Goal: Task Accomplishment & Management: Complete application form

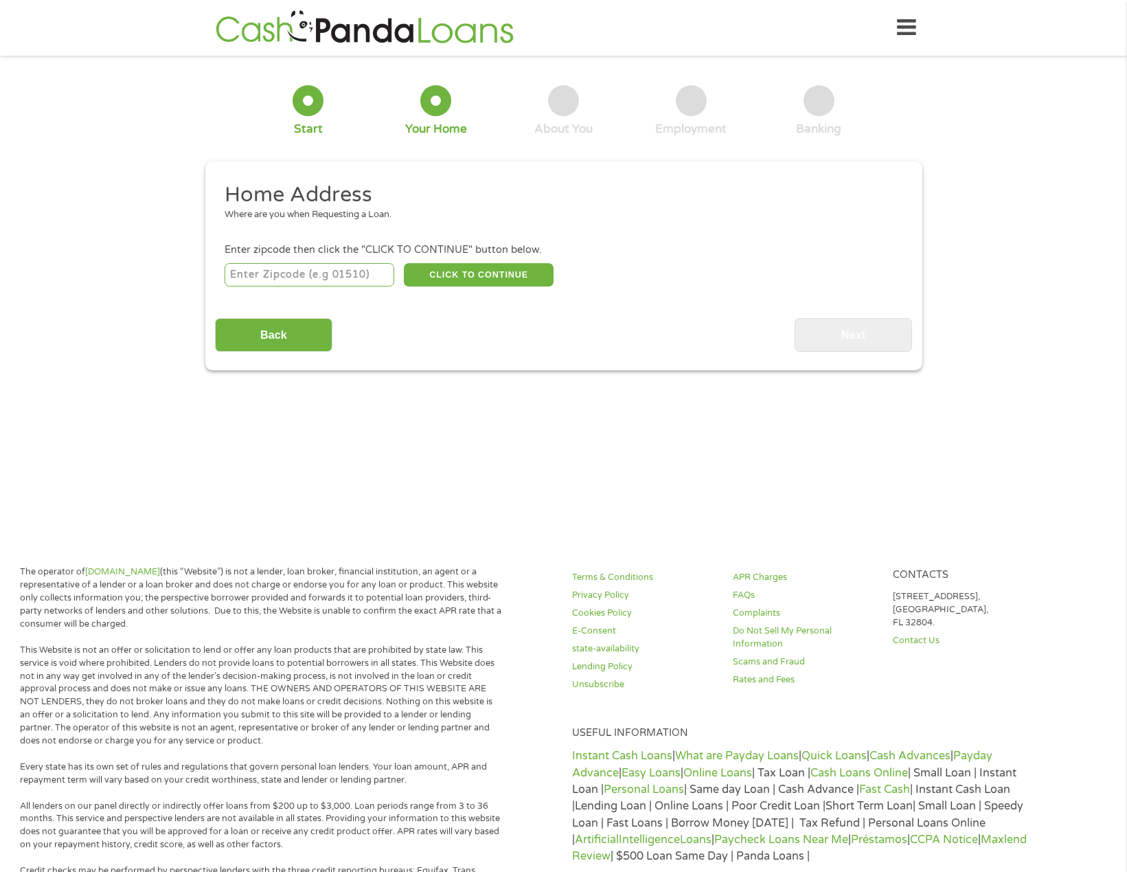
click at [370, 277] on input "number" at bounding box center [310, 274] width 170 height 23
type input "07105"
click at [473, 278] on button "CLICK TO CONTINUE" at bounding box center [479, 274] width 150 height 23
type input "07105"
type input "[GEOGRAPHIC_DATA]"
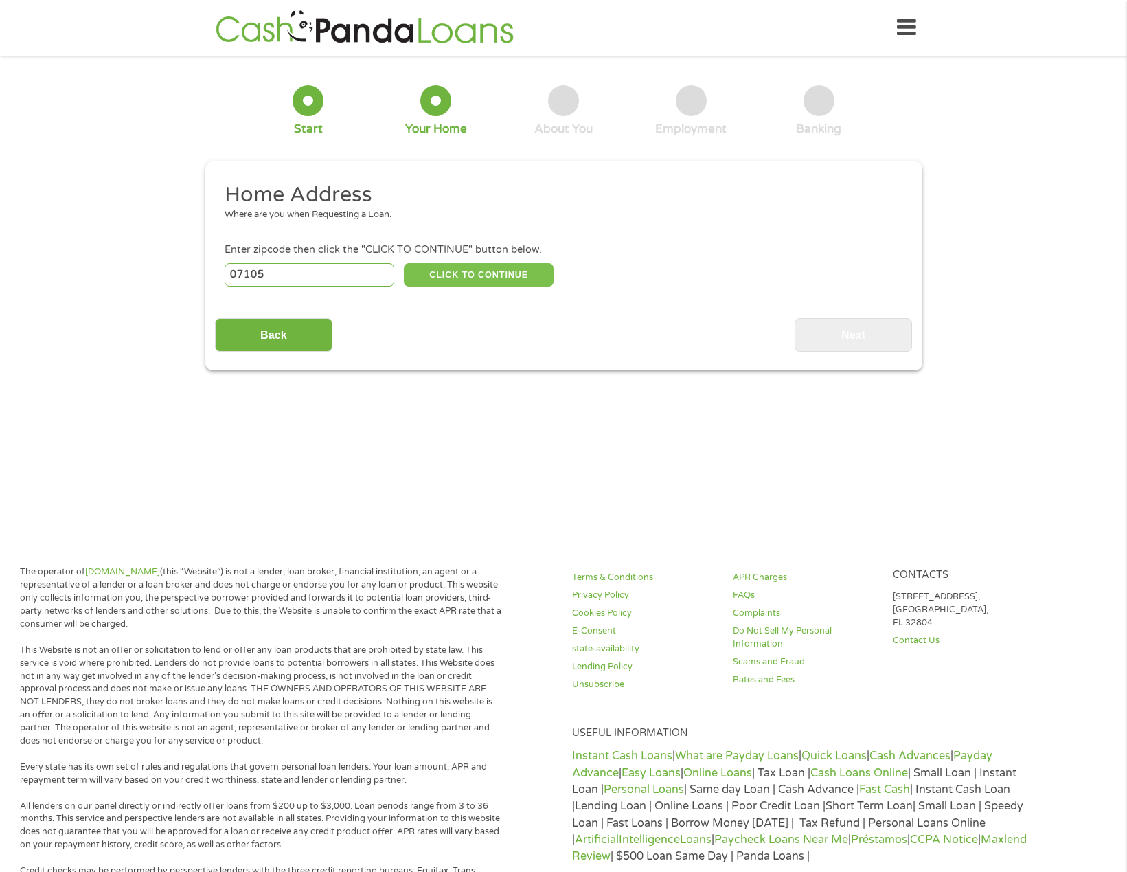
select select "[US_STATE]"
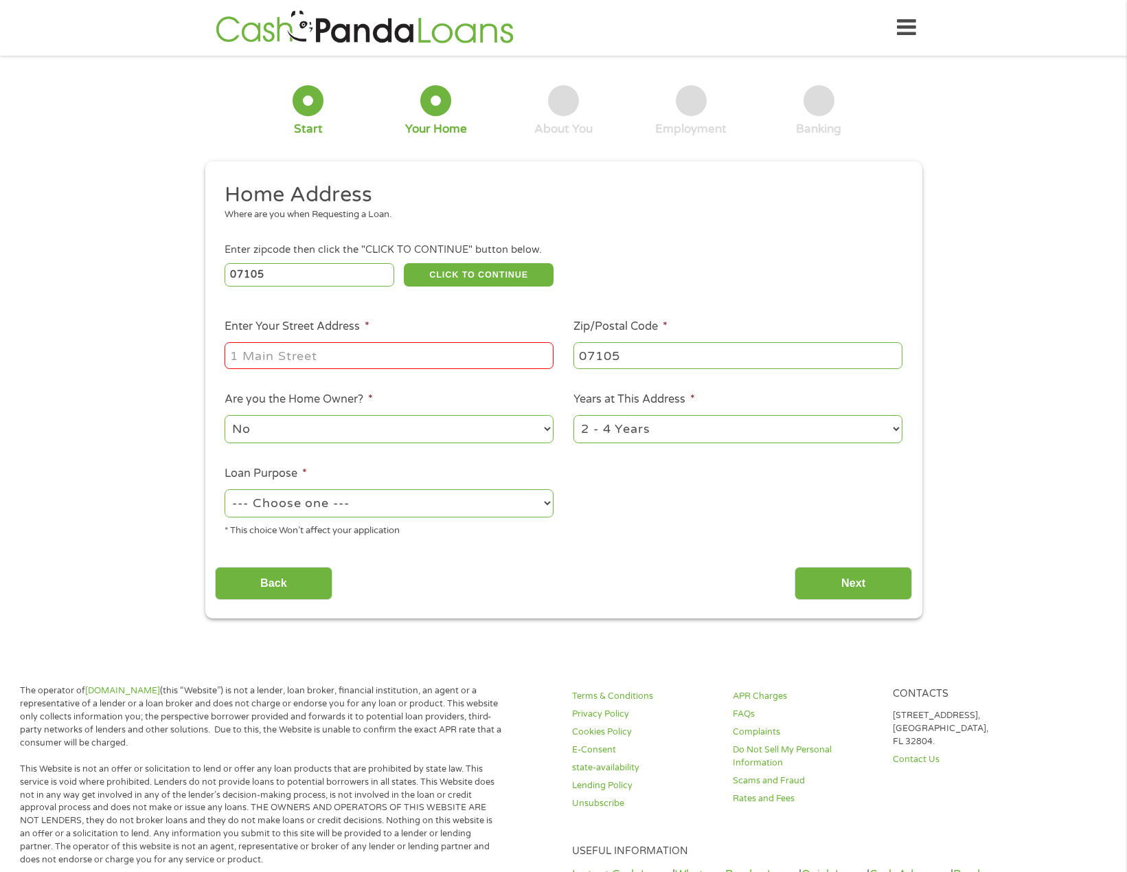
click at [479, 506] on select "--- Choose one --- Pay Bills Debt Consolidation Home Improvement Major Purchase…" at bounding box center [389, 503] width 329 height 28
click at [1058, 455] on div "1 Start 2 Your Home 3 About You 4 Employment 5 Banking 6 This field is hidden w…" at bounding box center [563, 341] width 1127 height 553
click at [854, 428] on select "1 Year or less 1 - 2 Years 2 - 4 Years Over 4 Years" at bounding box center [738, 429] width 329 height 28
select select "60months"
click at [574, 415] on select "1 Year or less 1 - 2 Years 2 - 4 Years Over 4 Years" at bounding box center [738, 429] width 329 height 28
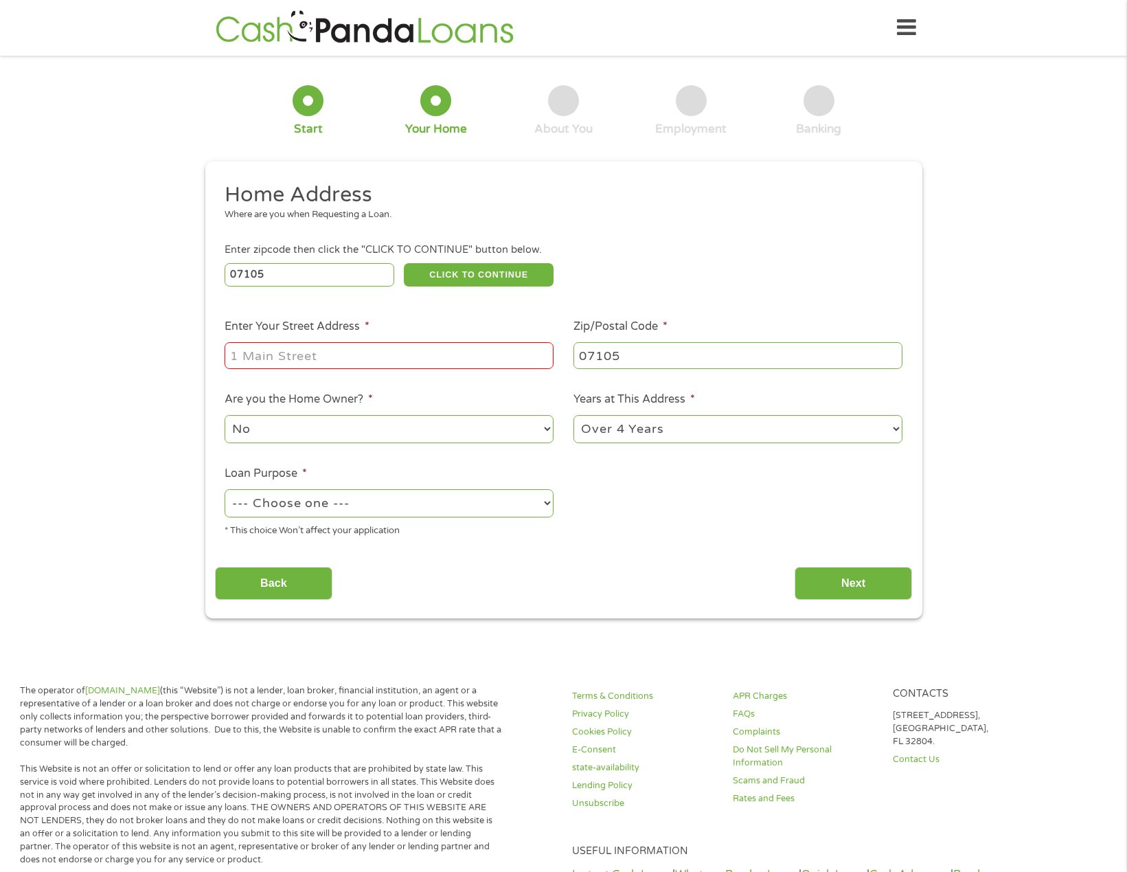
click at [488, 435] on select "No Yes" at bounding box center [389, 429] width 329 height 28
click at [355, 362] on input "Enter Your Street Address *" at bounding box center [389, 355] width 329 height 26
drag, startPoint x: 424, startPoint y: 352, endPoint x: 378, endPoint y: 357, distance: 46.3
click at [378, 357] on input "[STREET_ADDRESS][GEOGRAPHIC_DATA][US_STATE]" at bounding box center [389, 355] width 329 height 26
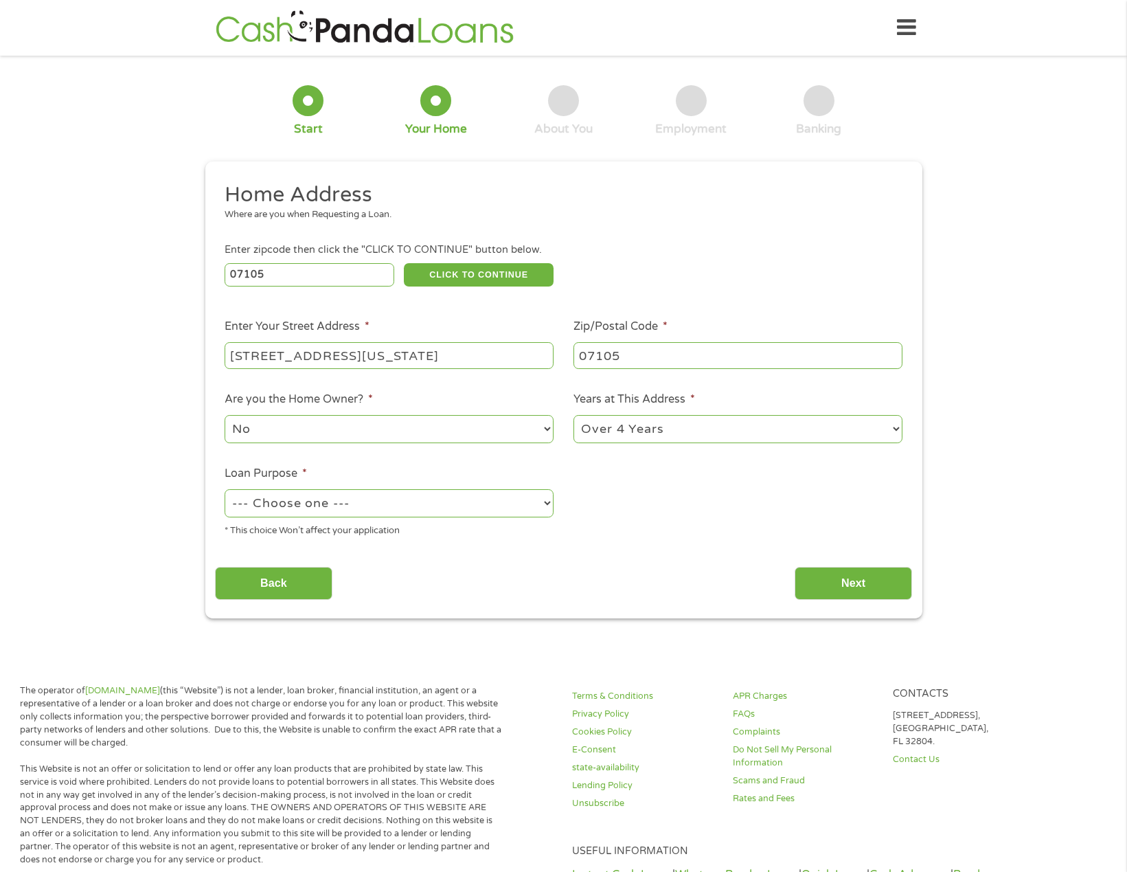
type input "[STREET_ADDRESS][US_STATE]"
click at [699, 565] on div "Back Next" at bounding box center [563, 577] width 697 height 43
click at [529, 496] on select "--- Choose one --- Pay Bills Debt Consolidation Home Improvement Major Purchase…" at bounding box center [389, 503] width 329 height 28
select select "other"
click at [225, 489] on select "--- Choose one --- Pay Bills Debt Consolidation Home Improvement Major Purchase…" at bounding box center [389, 503] width 329 height 28
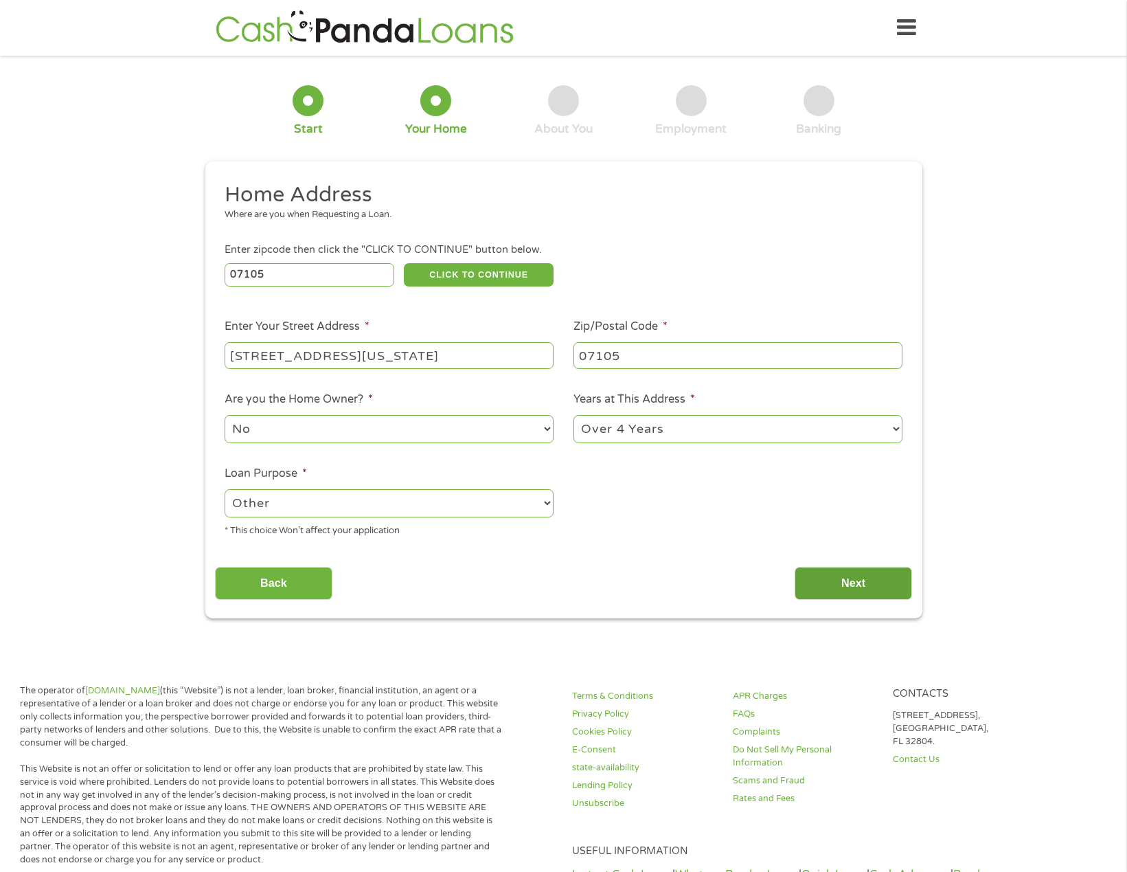
click at [849, 576] on input "Next" at bounding box center [853, 584] width 117 height 34
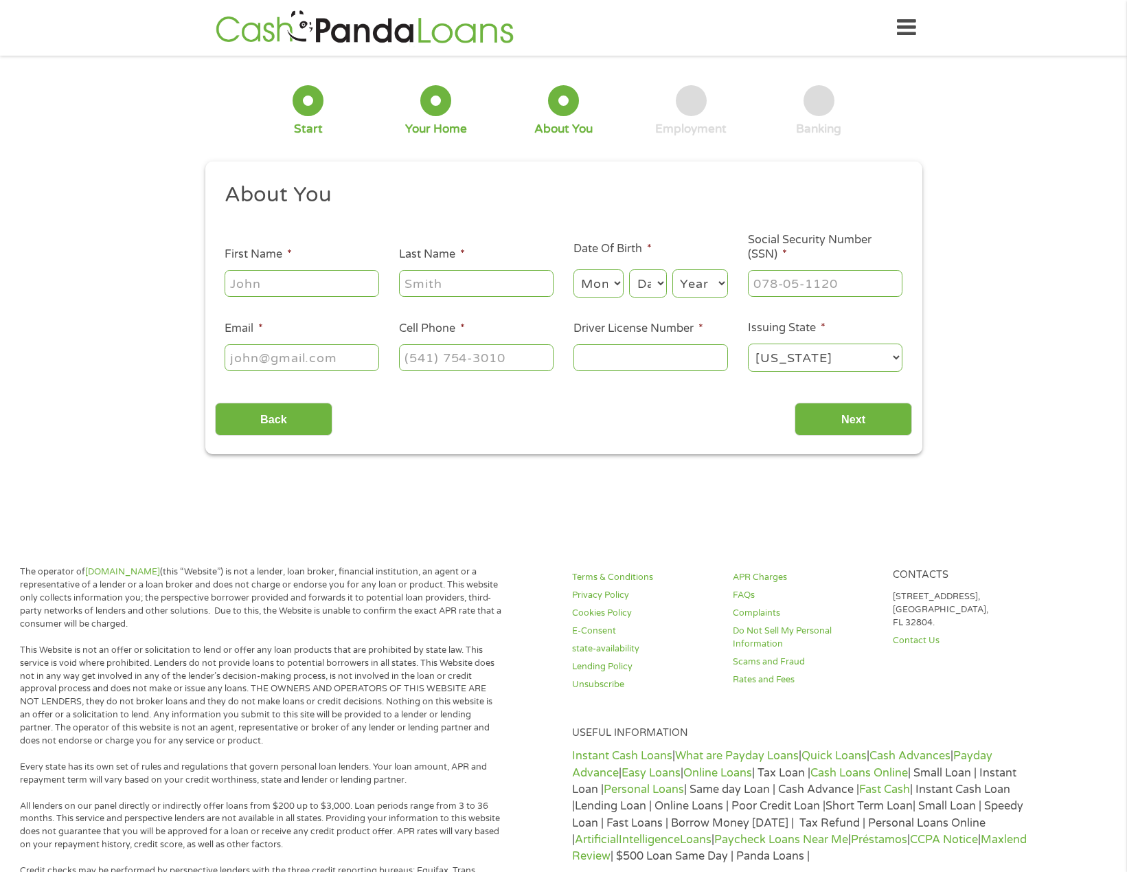
click at [786, 251] on span "*" at bounding box center [784, 254] width 5 height 14
click at [786, 270] on input "Social Security Number (SSN) *" at bounding box center [825, 283] width 155 height 26
type input "984-92-0085"
click at [125, 319] on div "1 Start 2 Your Home 3 About You 4 Employment 5 Banking 6 This field is hidden w…" at bounding box center [563, 259] width 1127 height 389
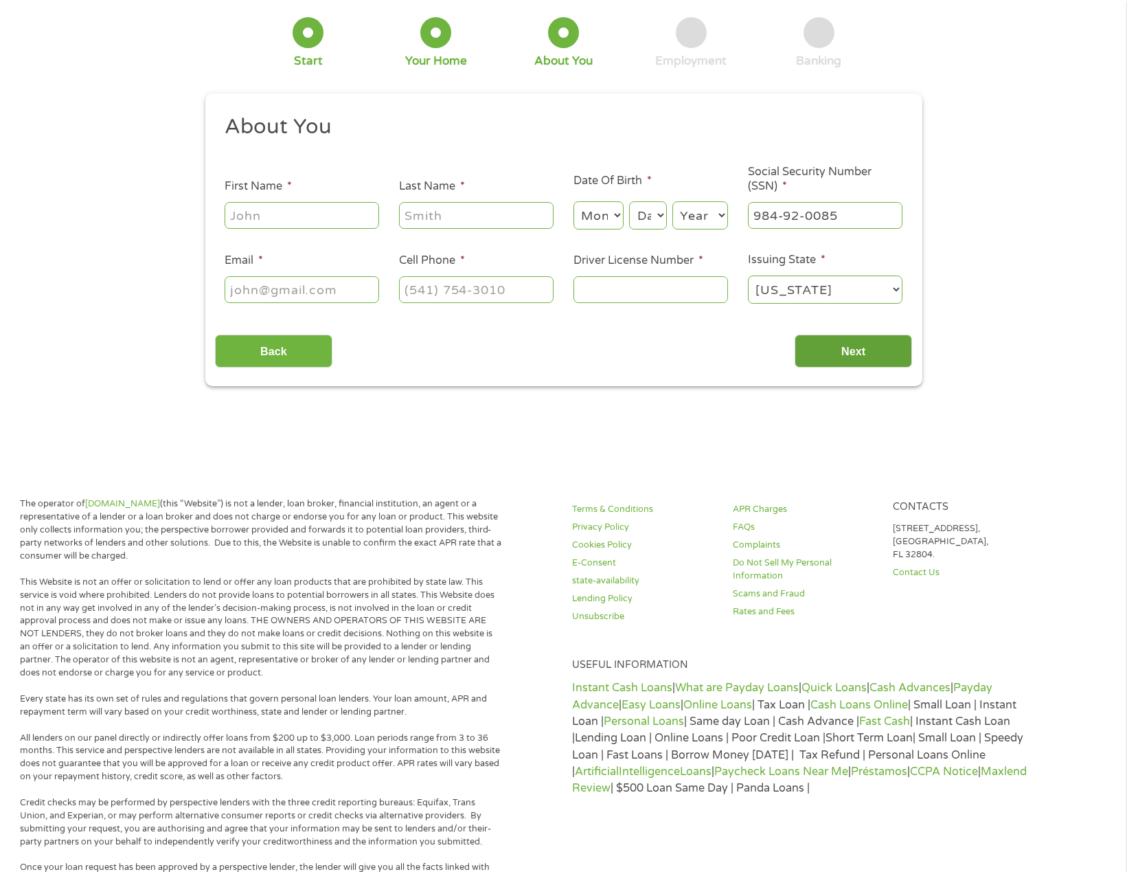
scroll to position [0, 0]
